Goal: Register for event/course

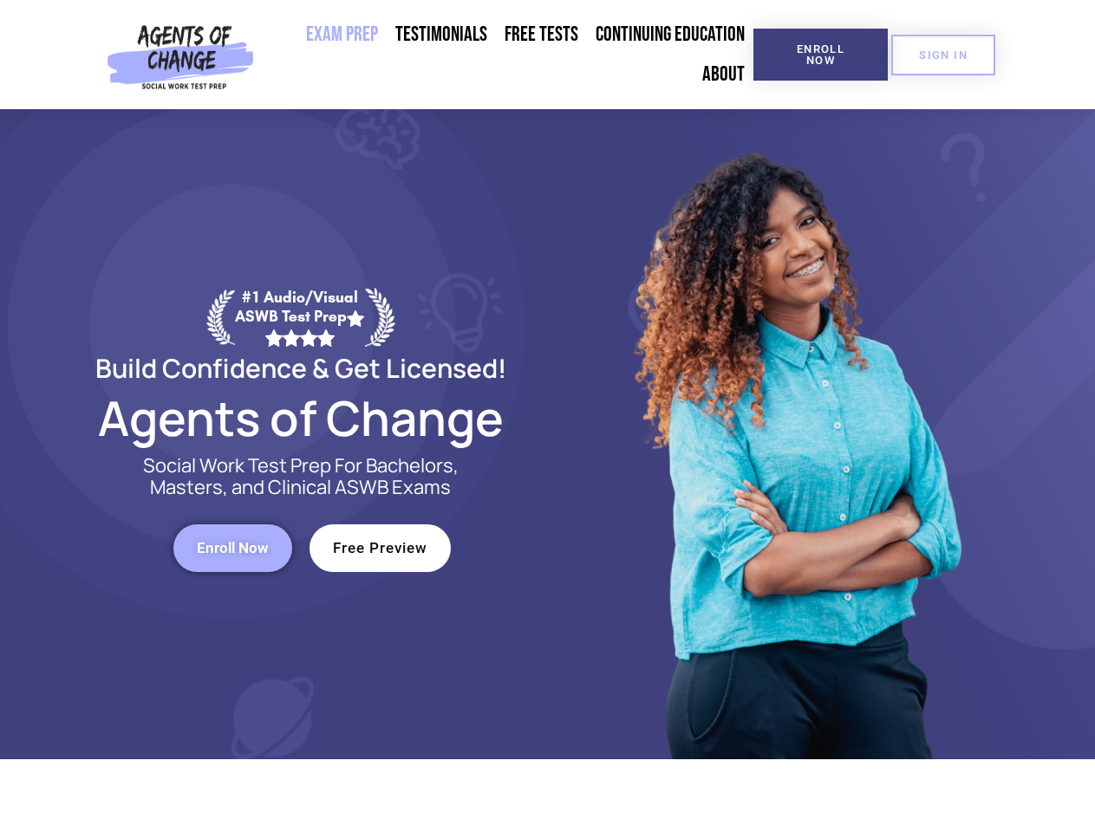
click at [548, 416] on div at bounding box center [795, 434] width 494 height 650
click at [820, 55] on span "Enroll Now" at bounding box center [820, 54] width 79 height 23
click at [943, 55] on span "SIGN IN" at bounding box center [943, 54] width 49 height 11
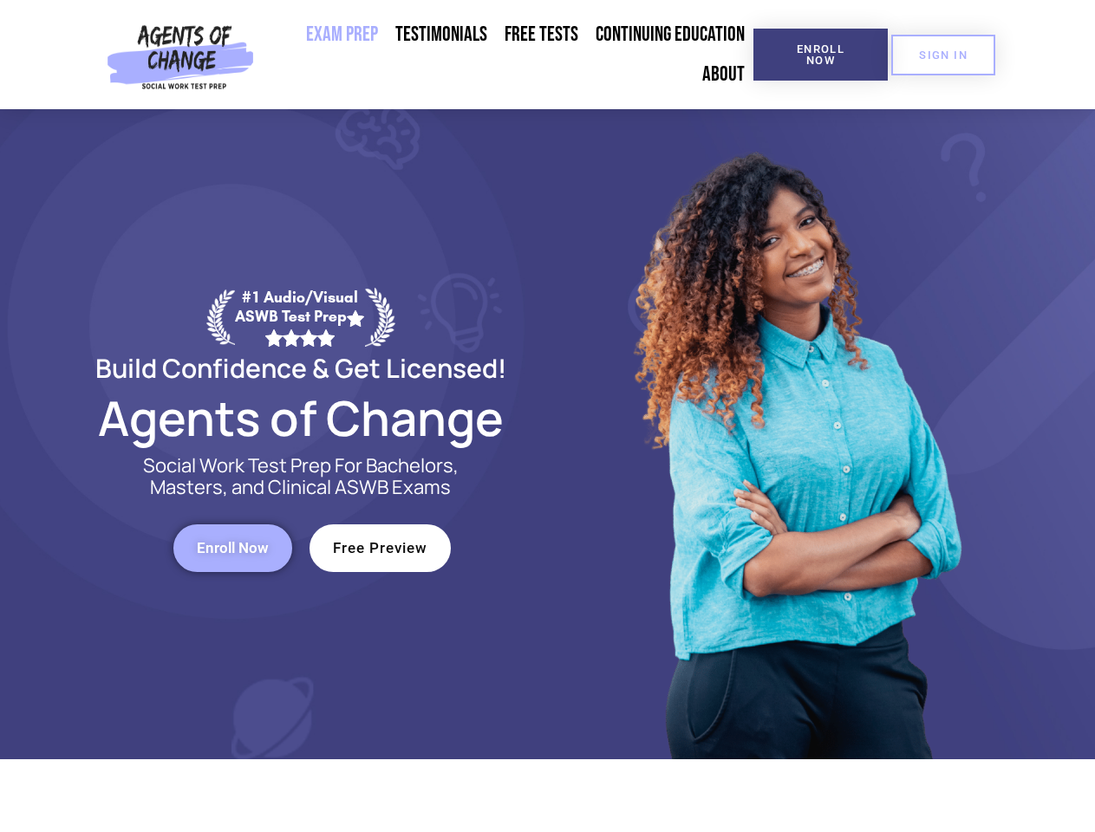
click at [232, 548] on span "Enroll Now" at bounding box center [233, 548] width 72 height 15
click at [380, 548] on span "Free Preview" at bounding box center [380, 548] width 94 height 15
